Goal: Check status: Check status

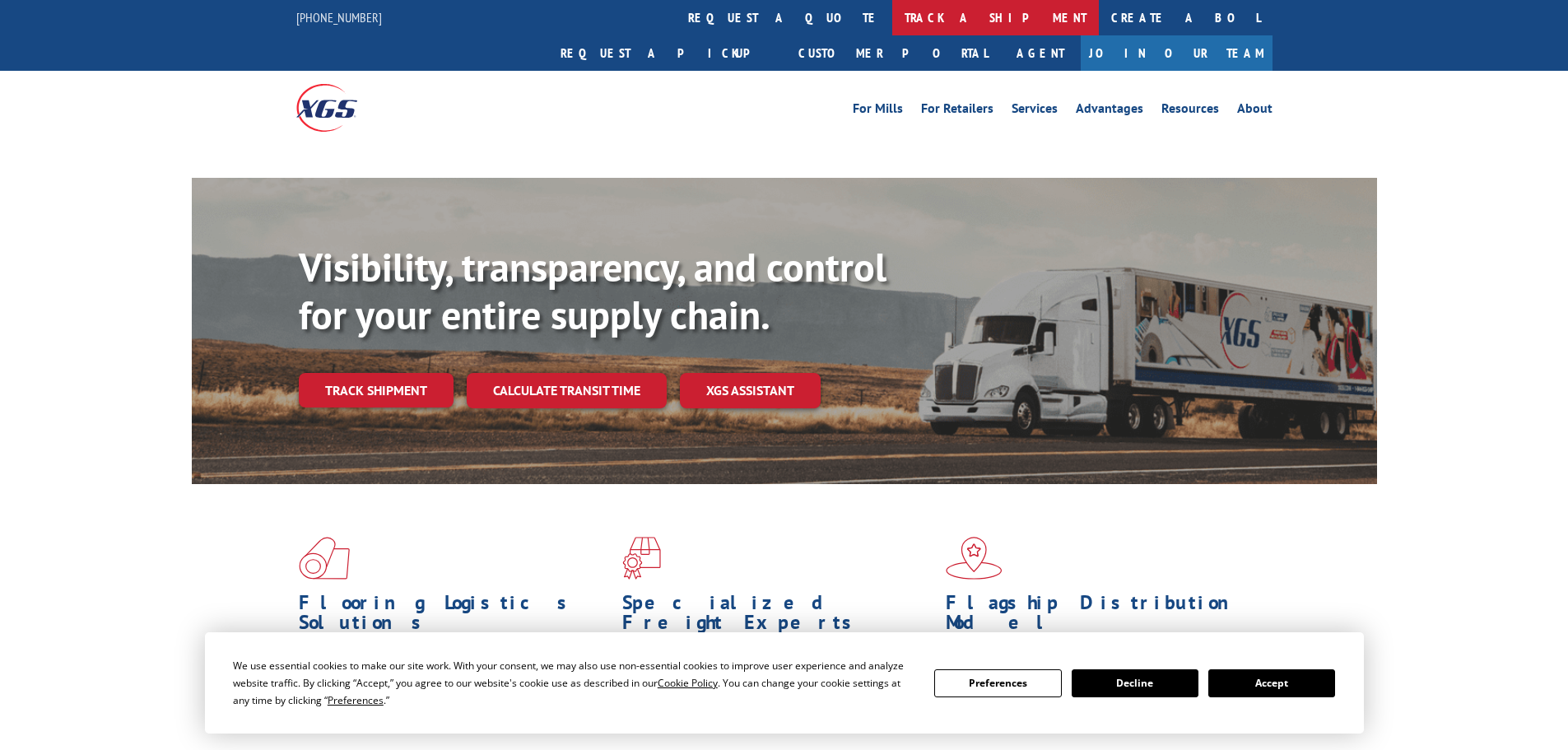
click at [893, 11] on link "track a shipment" at bounding box center [996, 17] width 207 height 35
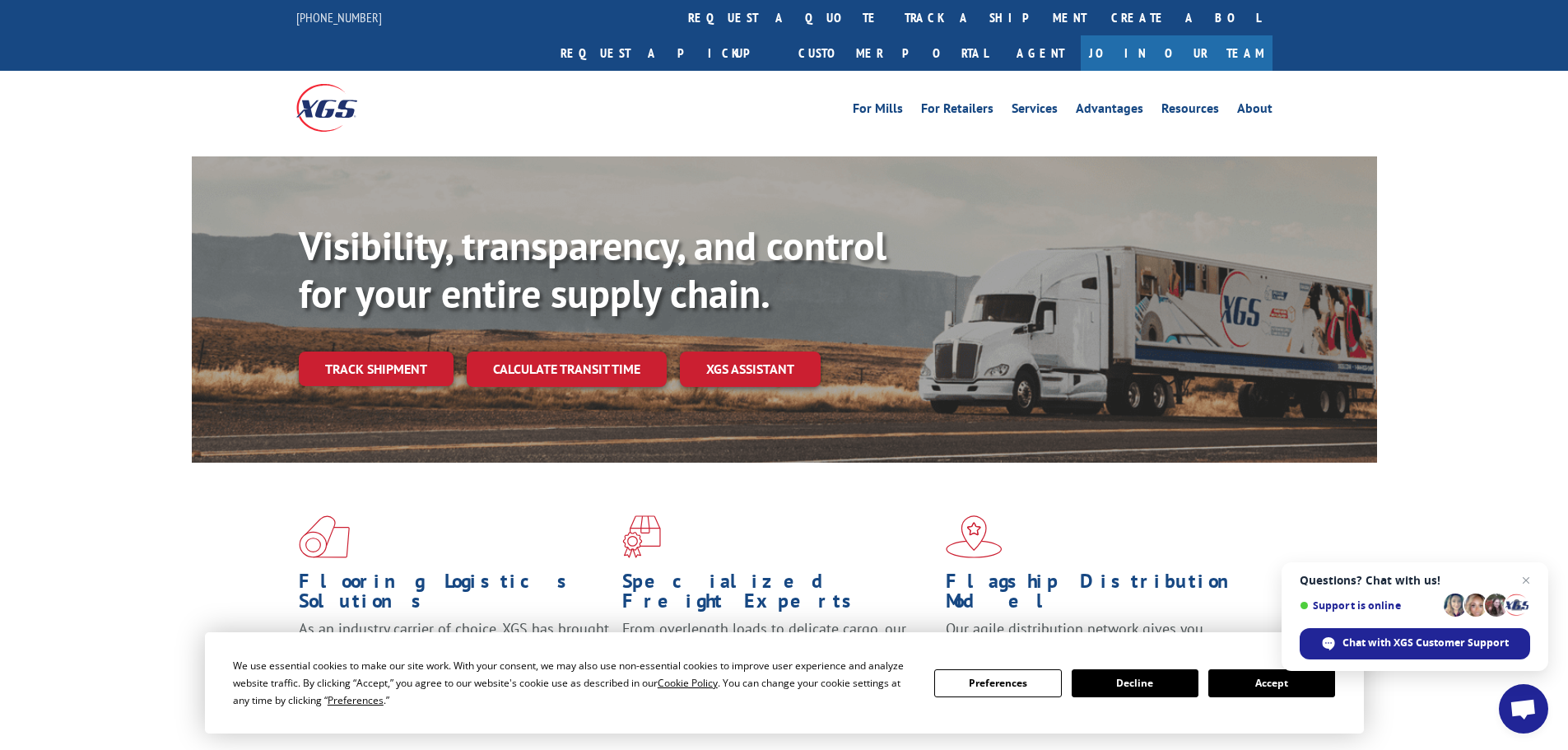
click at [1251, 681] on button "Accept" at bounding box center [1271, 683] width 126 height 28
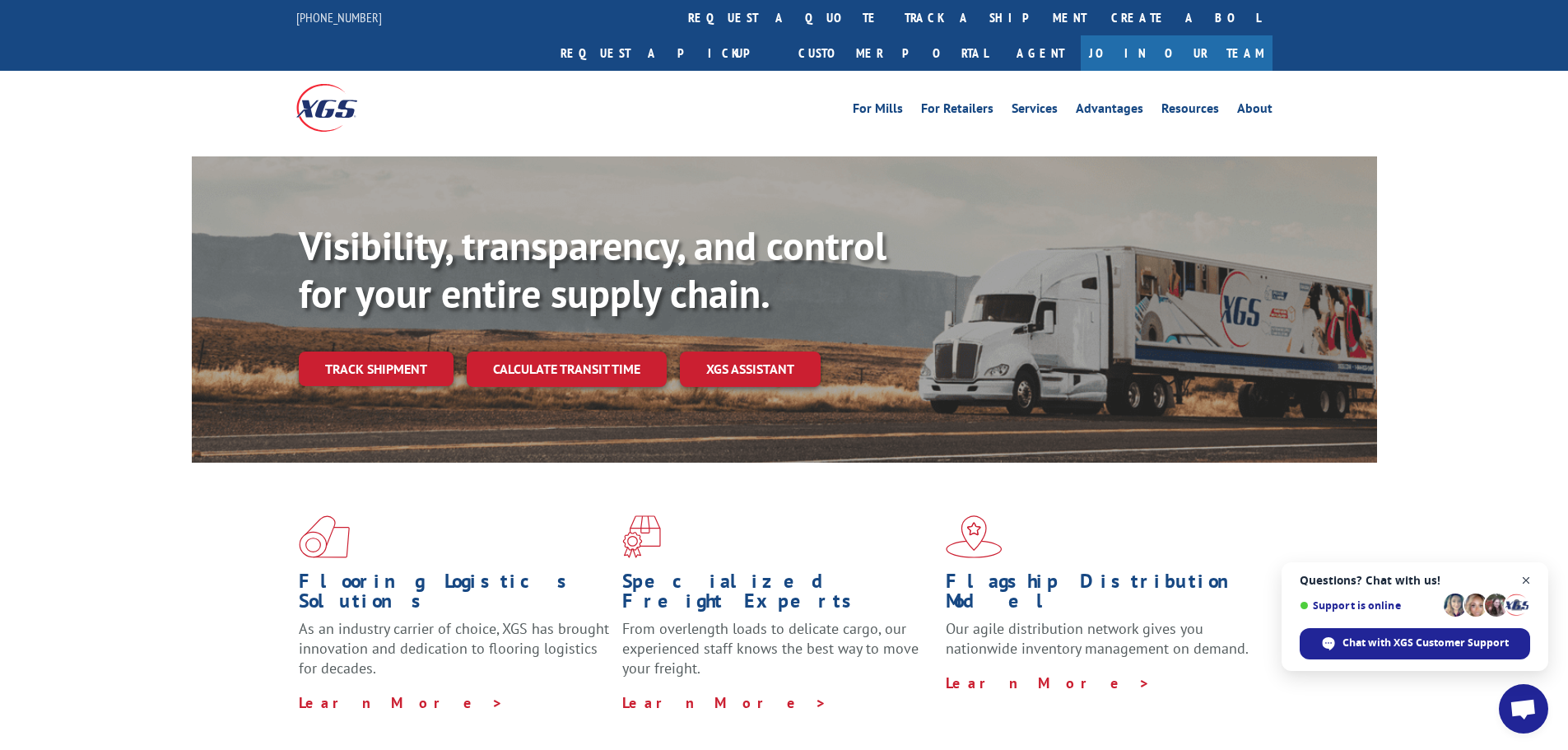
click at [1530, 586] on span "Close chat" at bounding box center [1527, 581] width 21 height 21
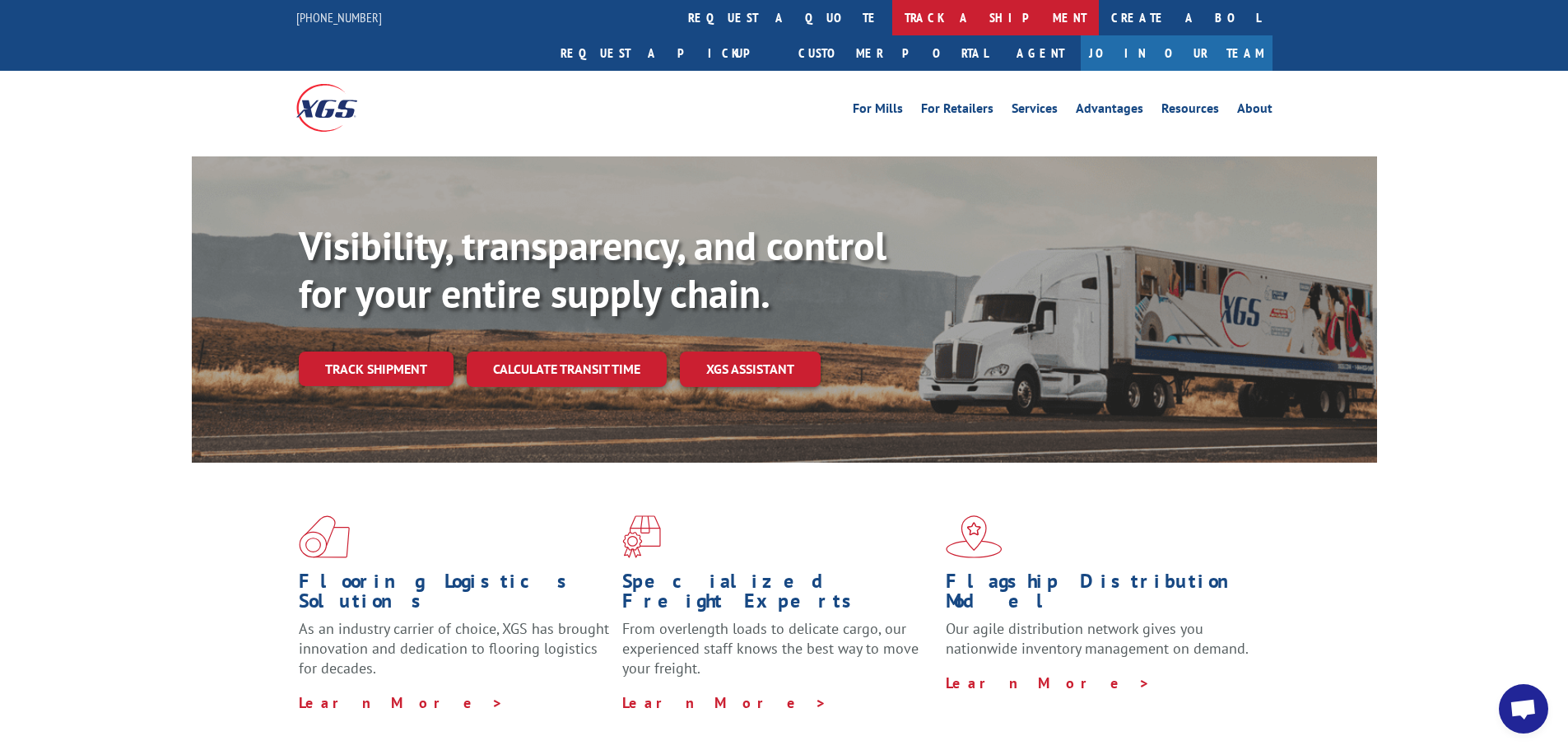
click at [893, 31] on link "track a shipment" at bounding box center [996, 17] width 207 height 35
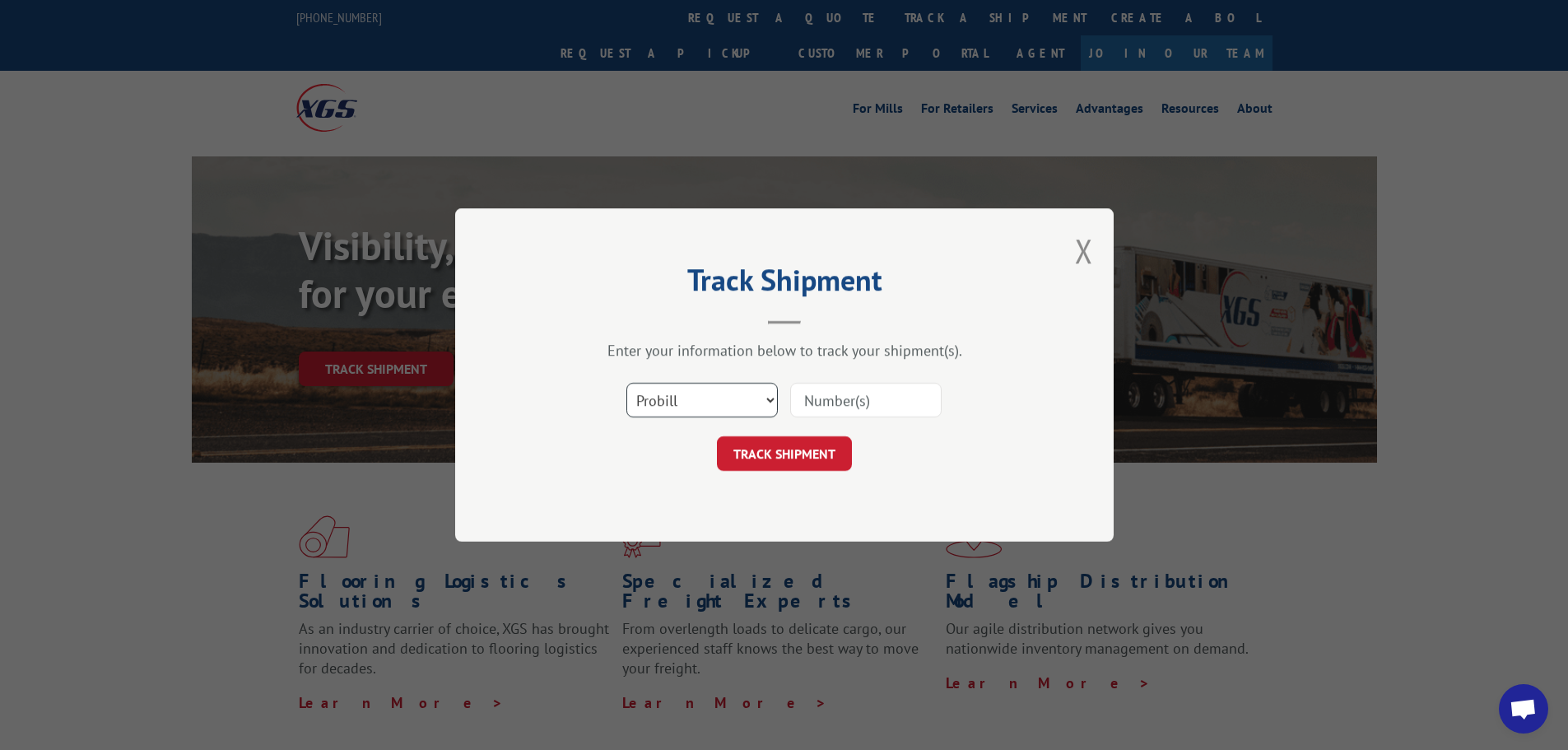
click at [689, 404] on select "Select category... Probill BOL PO" at bounding box center [702, 400] width 151 height 34
select select "po"
click at [627, 383] on select "Select category... Probill BOL PO" at bounding box center [702, 400] width 151 height 34
click at [844, 392] on input at bounding box center [865, 400] width 151 height 34
paste input "59535931"
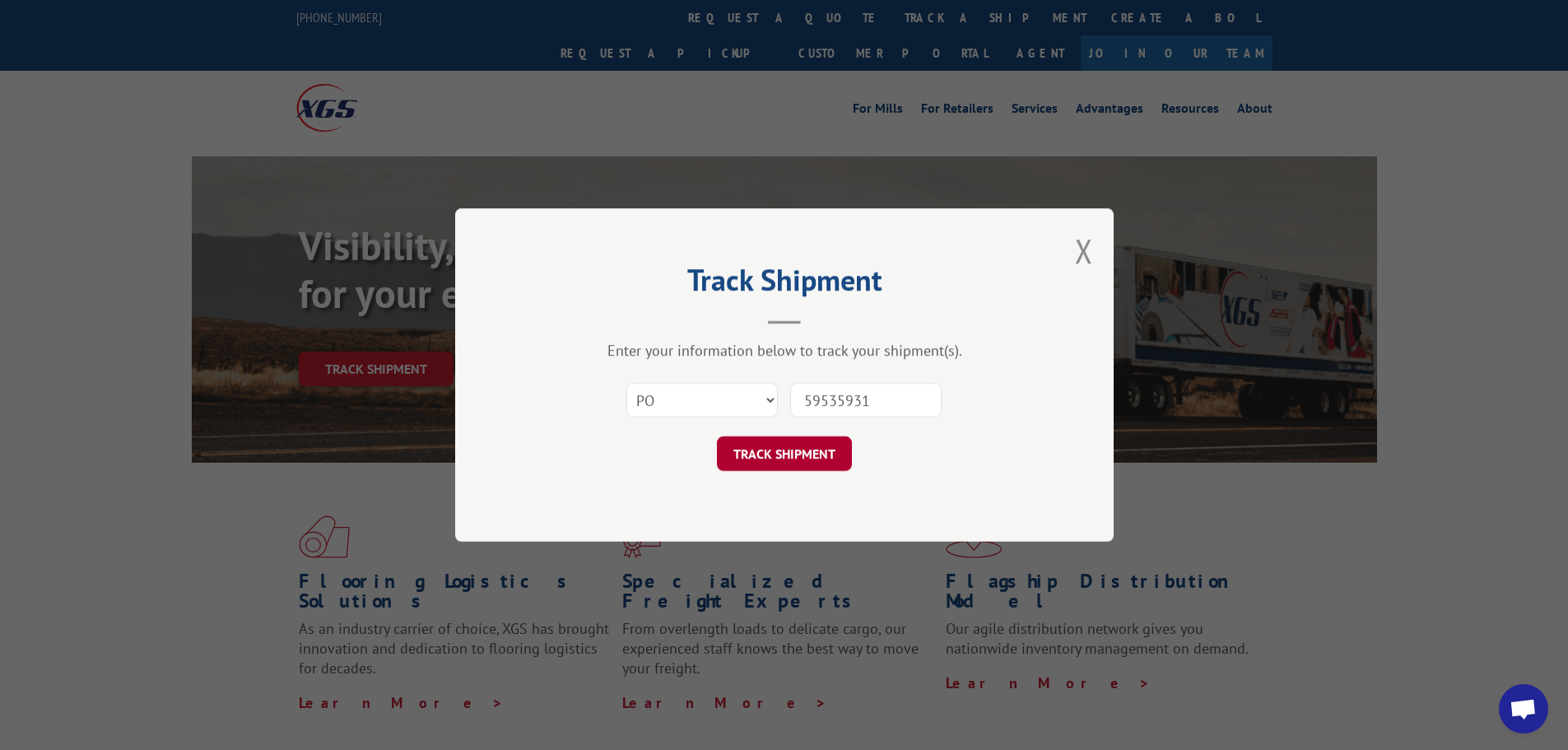
type input "59535931"
click at [822, 450] on button "TRACK SHIPMENT" at bounding box center [784, 453] width 135 height 34
